Goal: Information Seeking & Learning: Learn about a topic

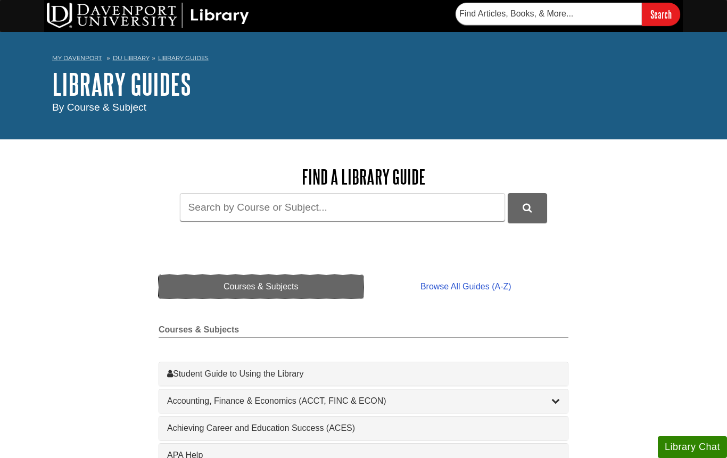
click at [340, 291] on link "Courses & Subjects" at bounding box center [261, 286] width 205 height 23
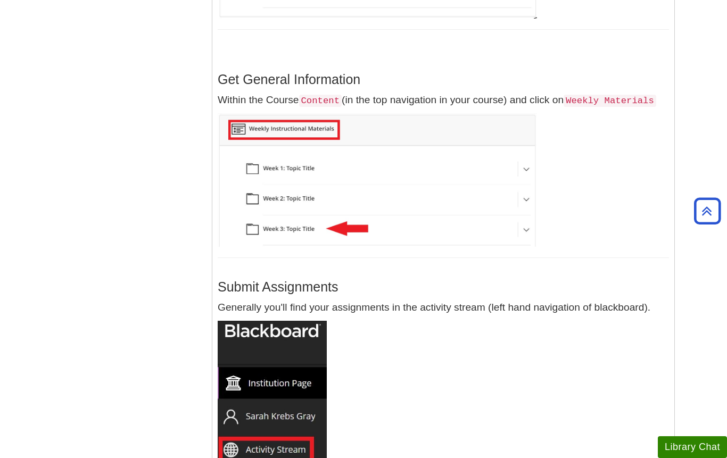
scroll to position [1335, 0]
